Goal: Information Seeking & Learning: Learn about a topic

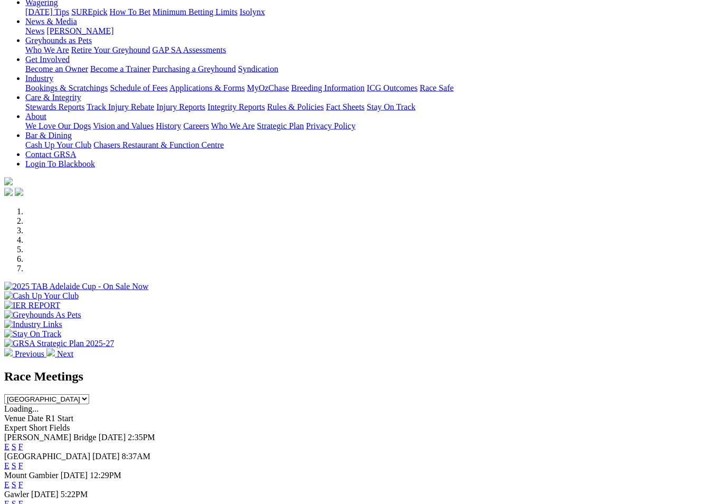
scroll to position [127, 0]
click at [23, 442] on link "F" at bounding box center [20, 446] width 5 height 9
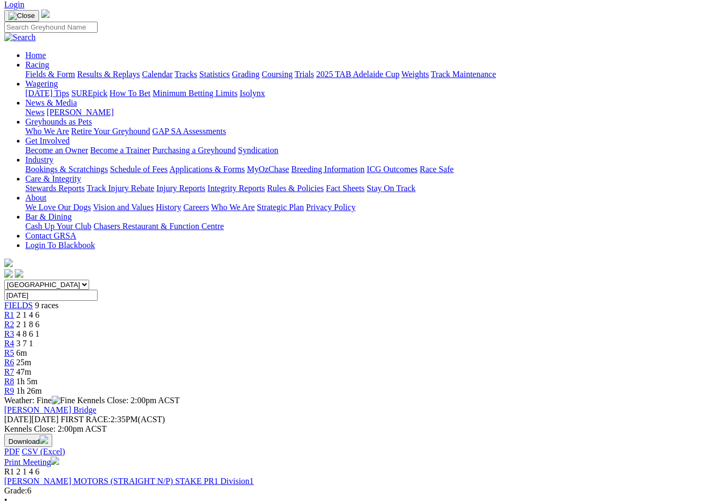
scroll to position [64, 16]
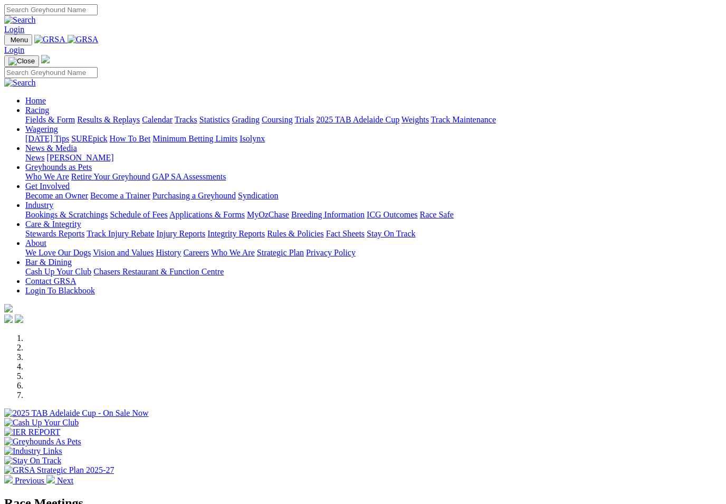
click at [49, 106] on link "Racing" at bounding box center [37, 110] width 24 height 9
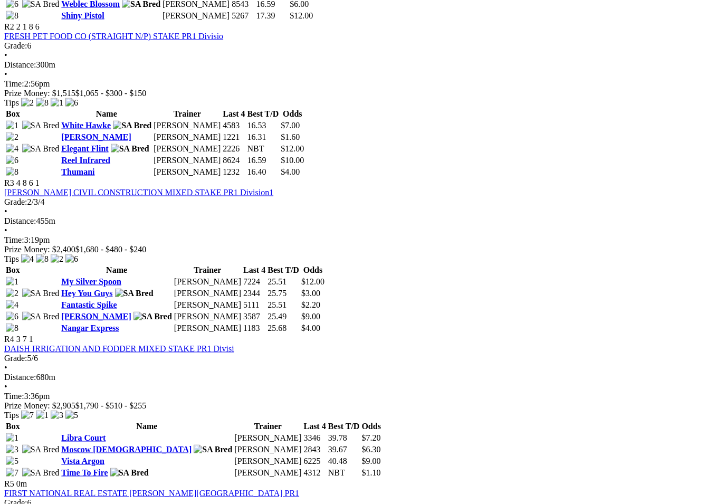
scroll to position [687, 0]
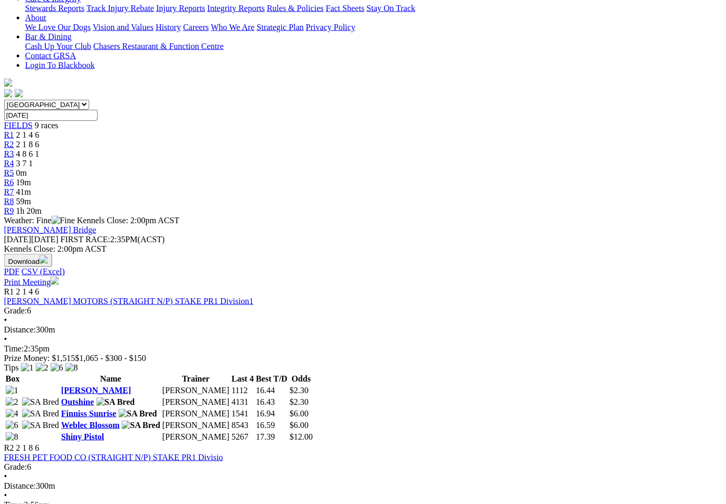
scroll to position [245, 2]
